Goal: Navigation & Orientation: Find specific page/section

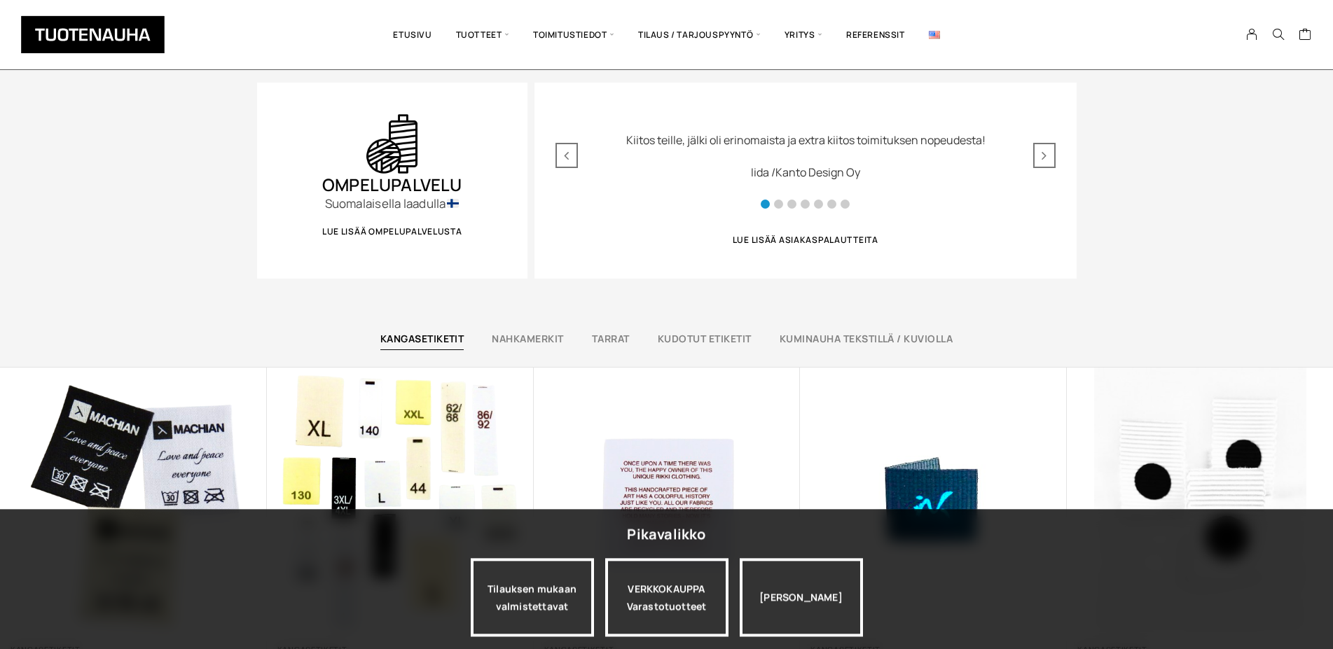
scroll to position [714, 0]
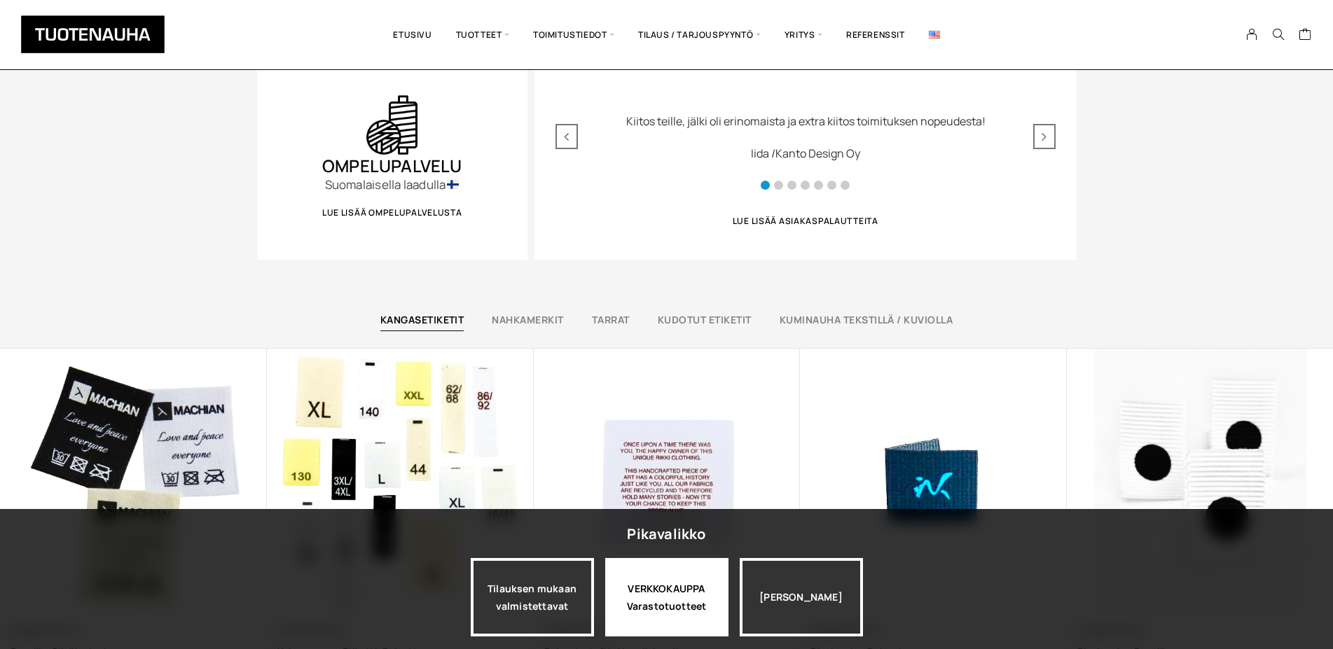
click at [676, 600] on div "VERKKOKAUPPA Varastotuotteet" at bounding box center [666, 597] width 123 height 78
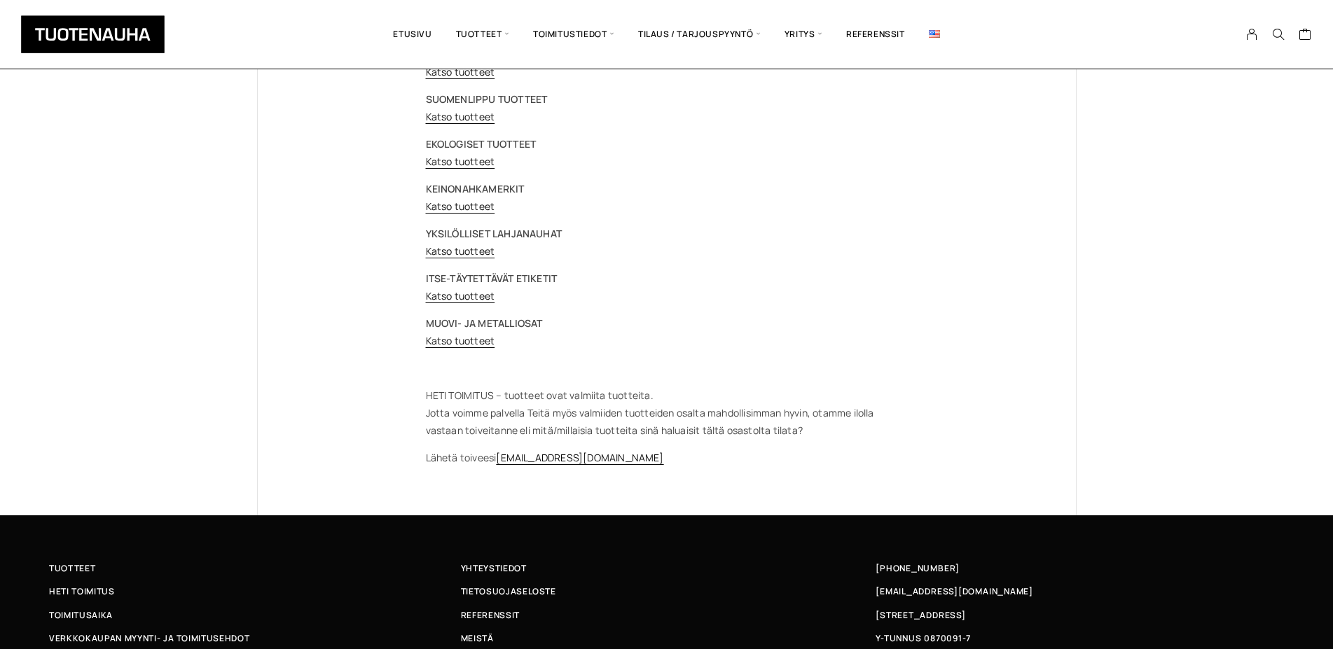
scroll to position [214, 0]
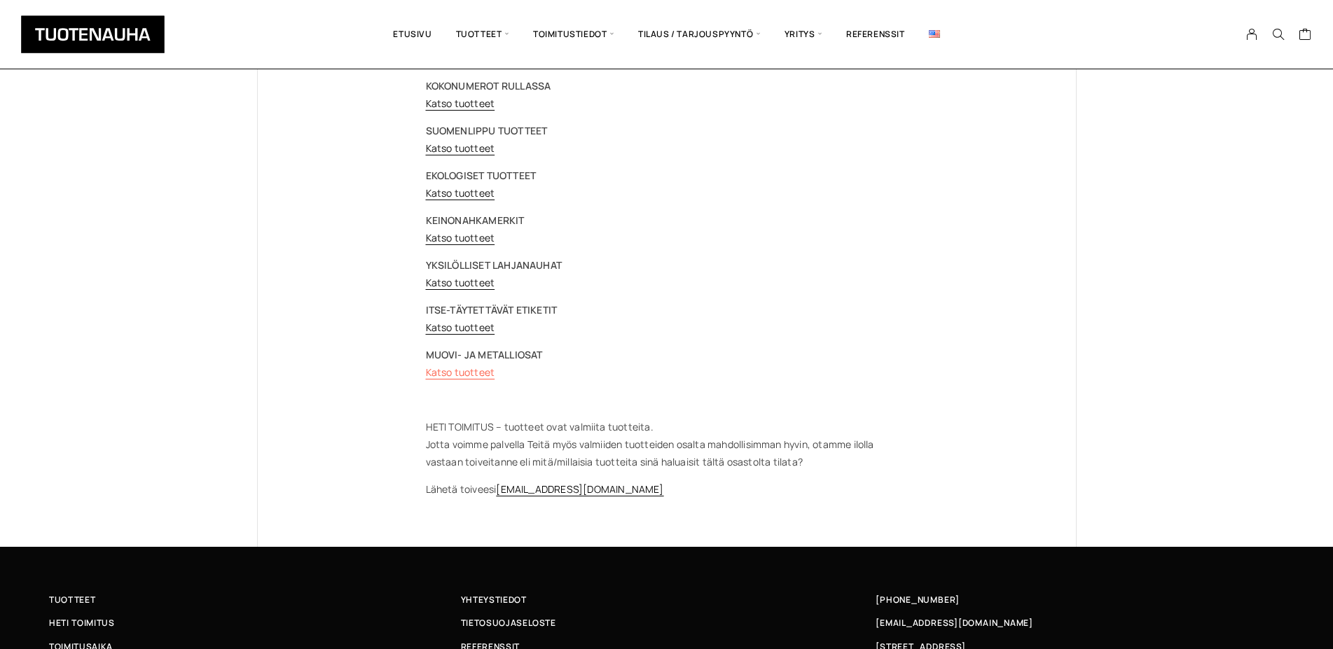
click at [472, 369] on link "Katso tuotteet" at bounding box center [460, 372] width 69 height 13
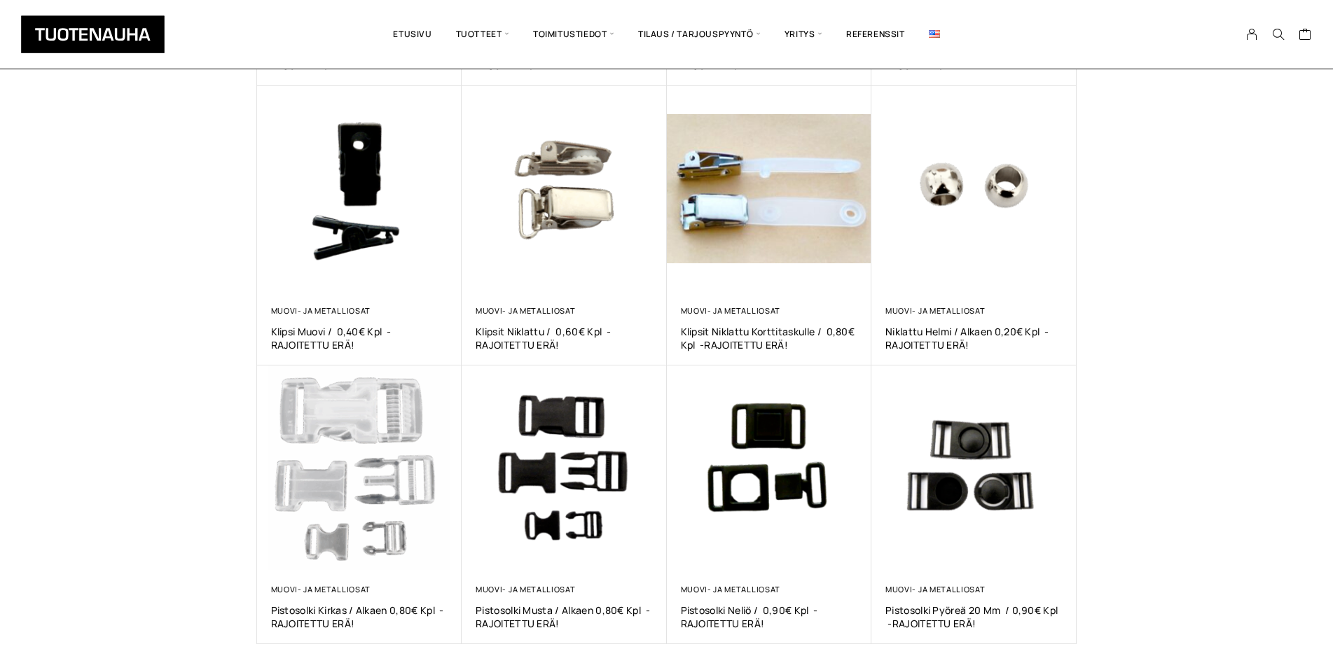
scroll to position [643, 0]
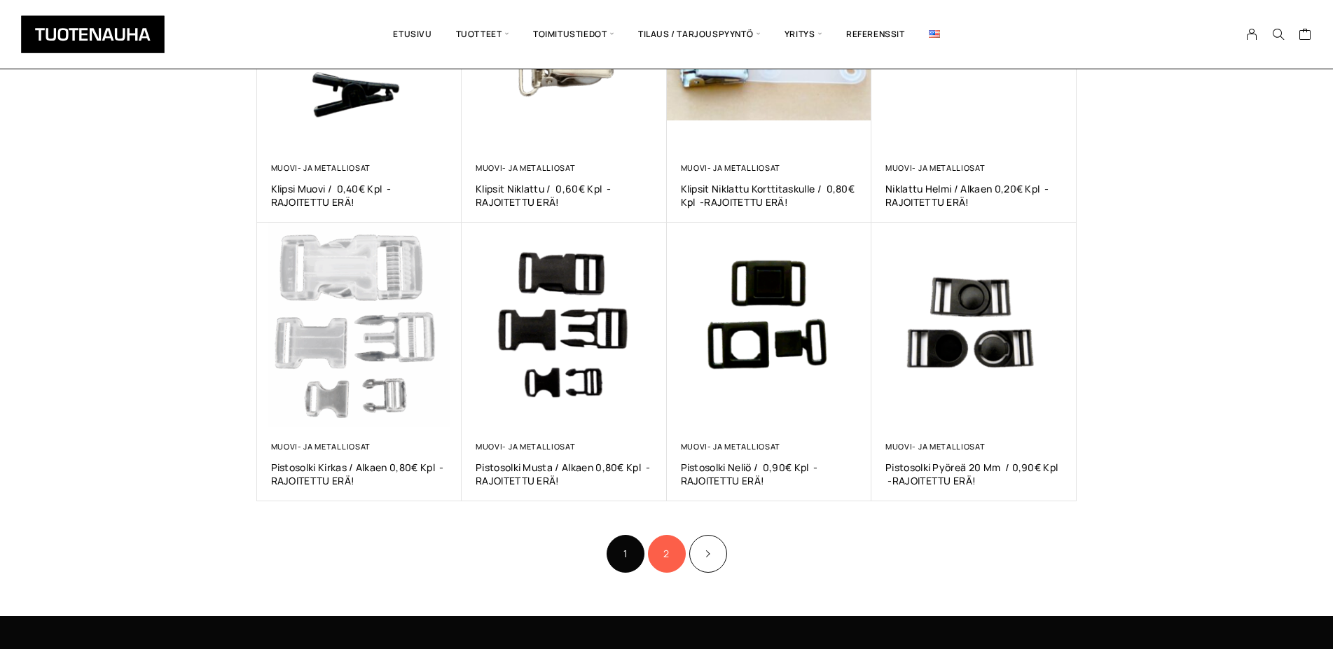
click at [663, 561] on link "2" at bounding box center [667, 554] width 38 height 38
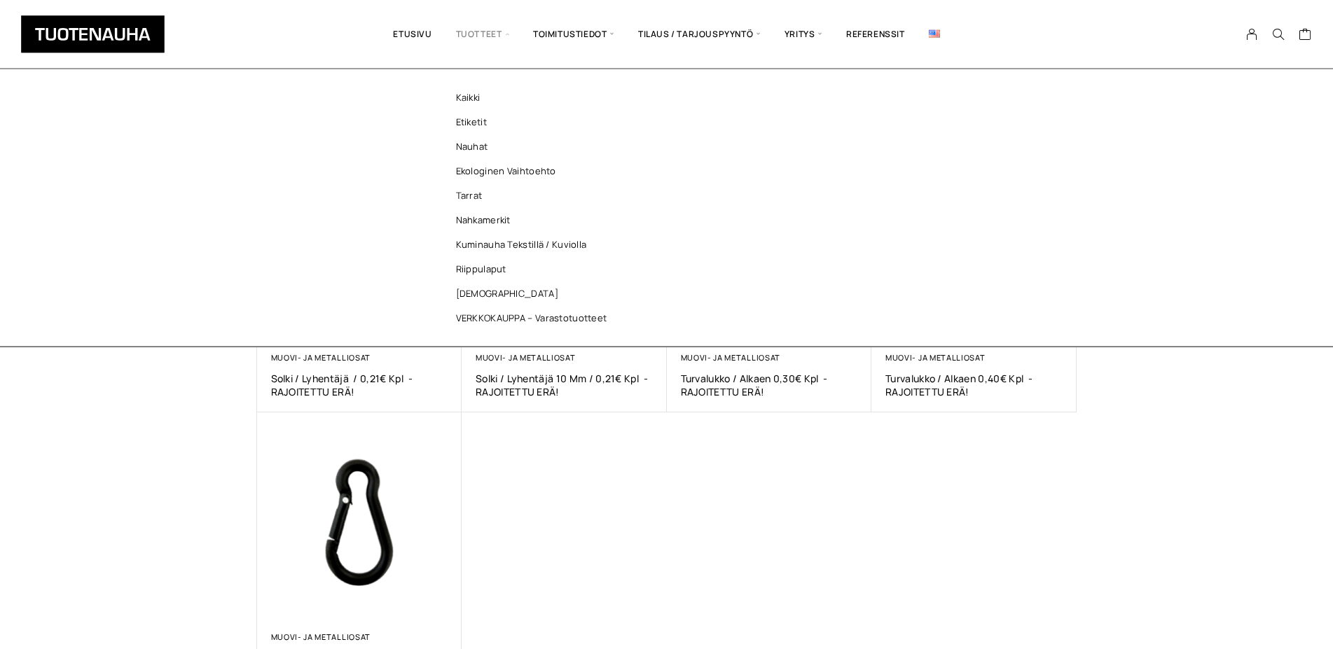
scroll to position [143, 0]
